Goal: Information Seeking & Learning: Find specific fact

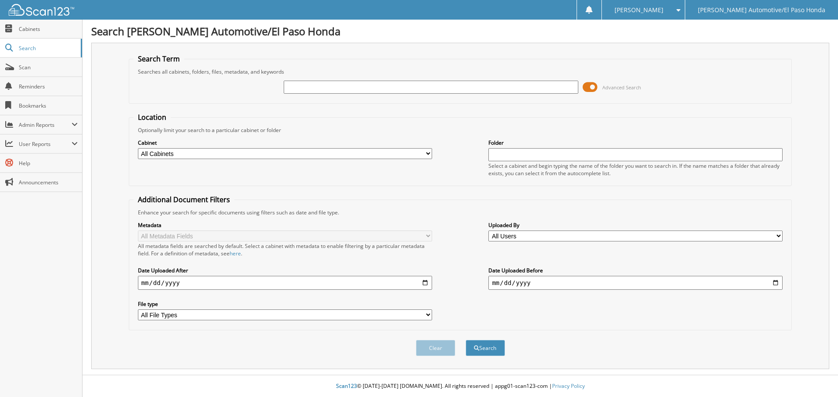
drag, startPoint x: 482, startPoint y: 89, endPoint x: 491, endPoint y: 81, distance: 11.8
click at [485, 86] on input "text" at bounding box center [431, 87] width 294 height 13
type input "3880596"
click at [466, 340] on button "Search" at bounding box center [485, 348] width 39 height 16
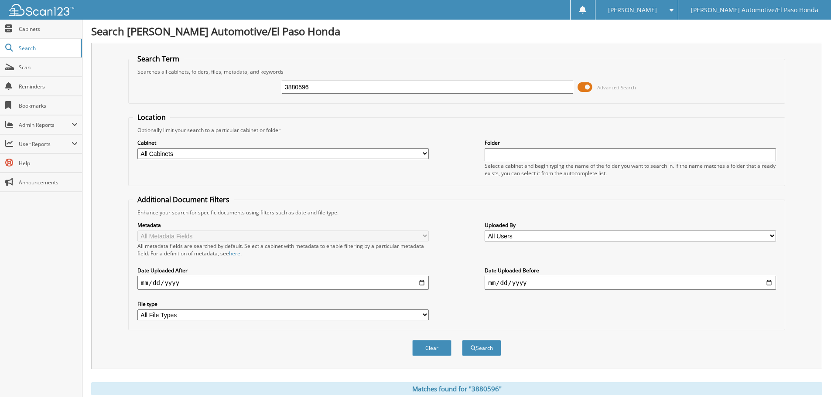
click at [584, 84] on span at bounding box center [585, 87] width 15 height 13
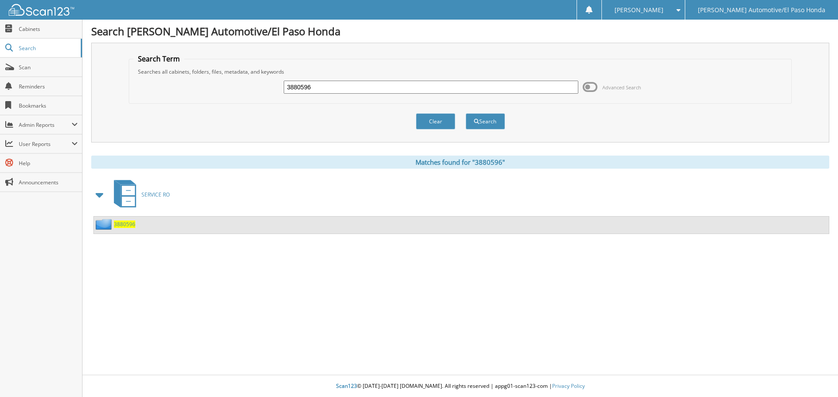
click at [129, 225] on span "3880596" at bounding box center [124, 224] width 21 height 7
